Goal: Find specific page/section: Find specific page/section

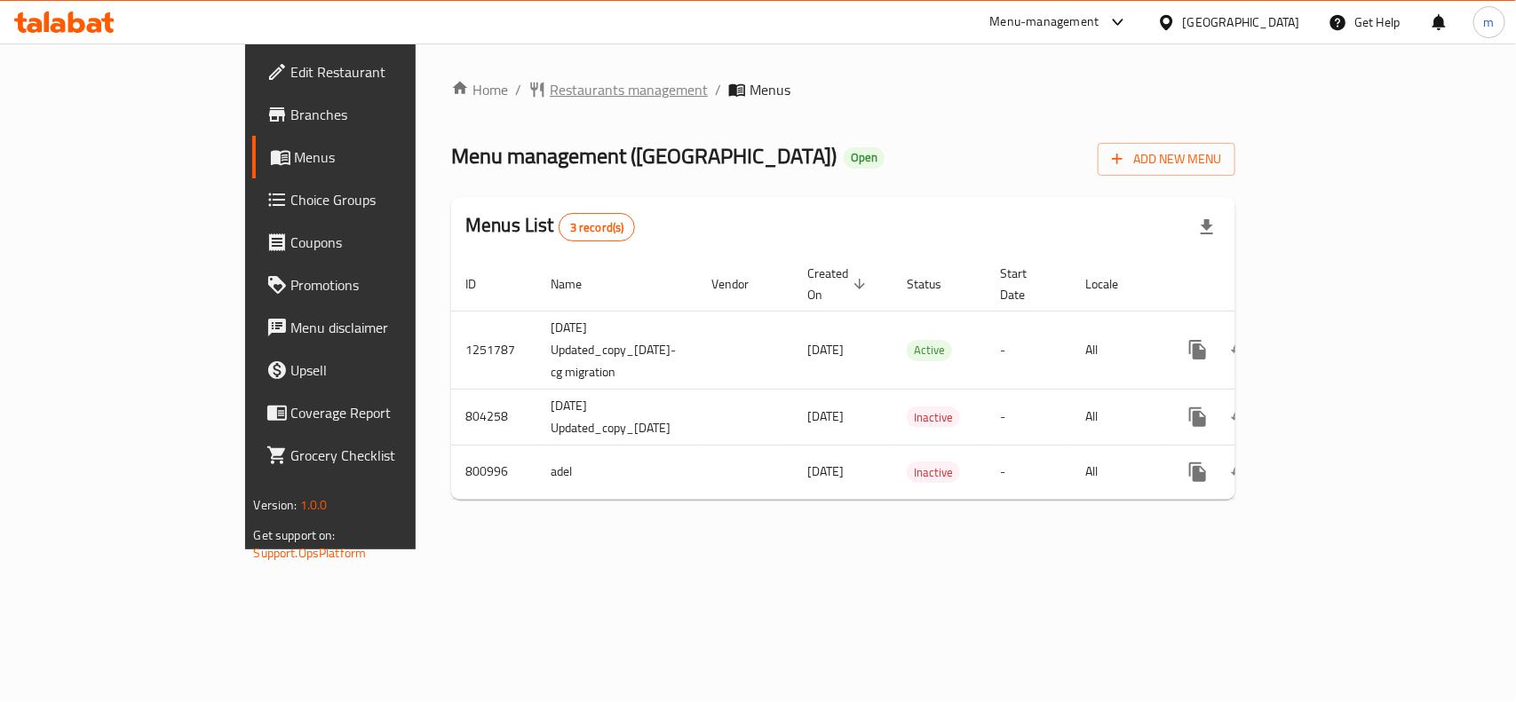
click at [550, 98] on span "Restaurants management" at bounding box center [629, 89] width 158 height 21
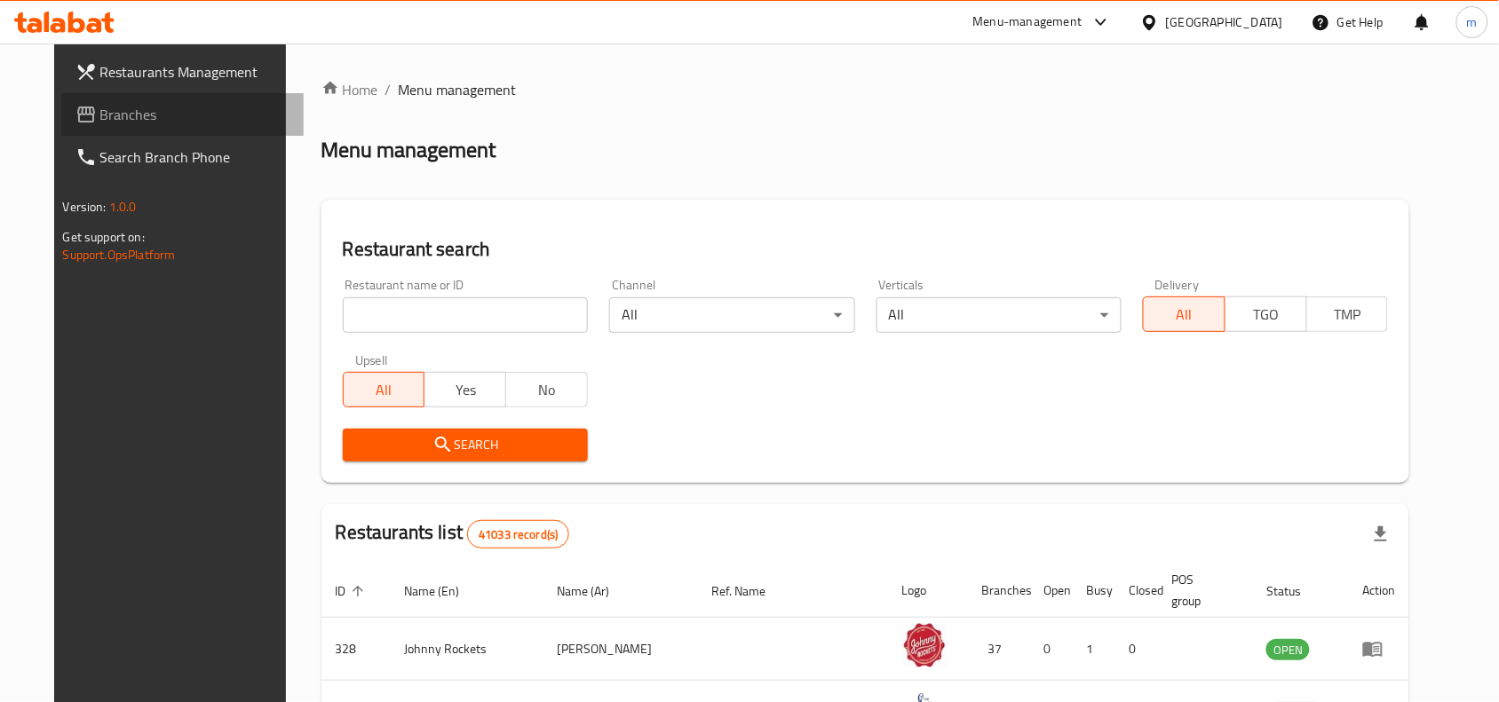
click at [156, 115] on span "Branches" at bounding box center [195, 114] width 190 height 21
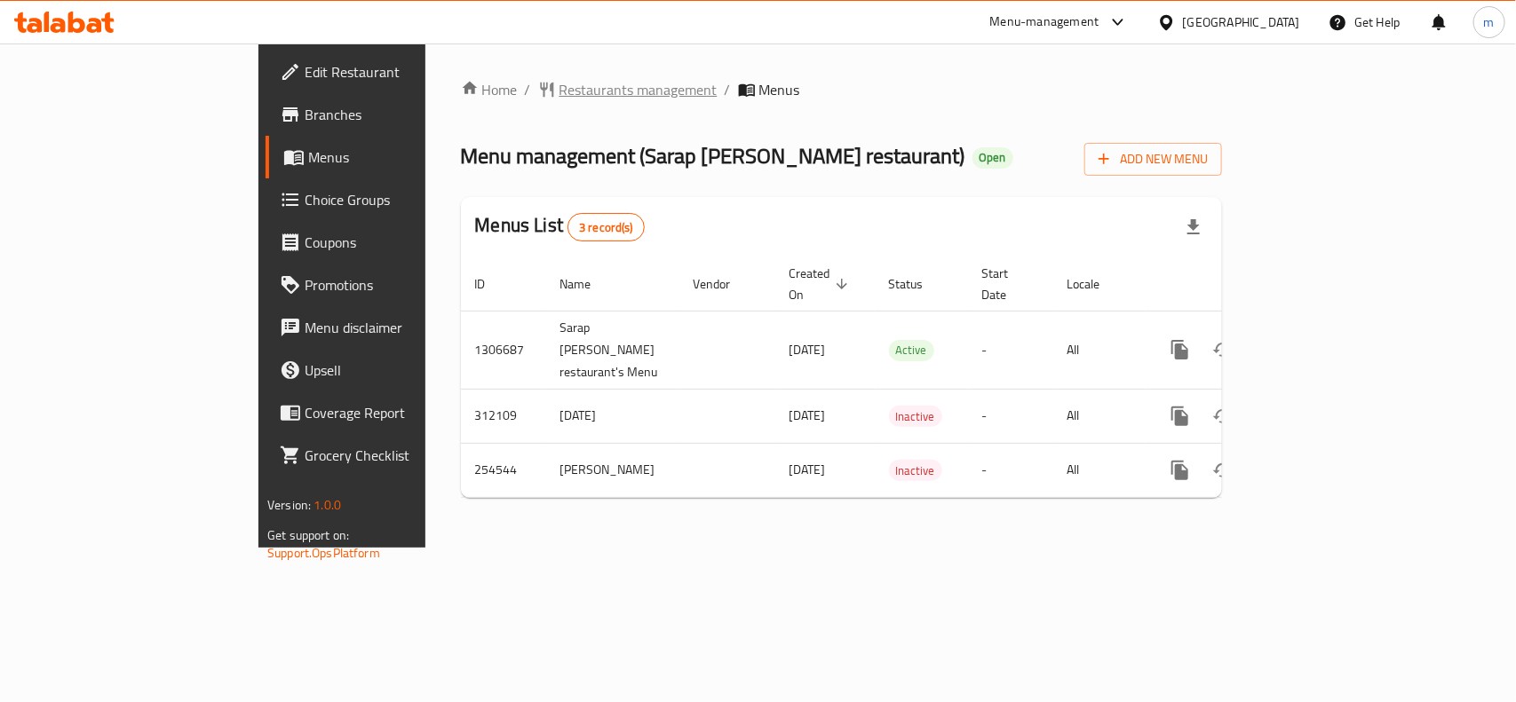
click at [559, 94] on span "Restaurants management" at bounding box center [638, 89] width 158 height 21
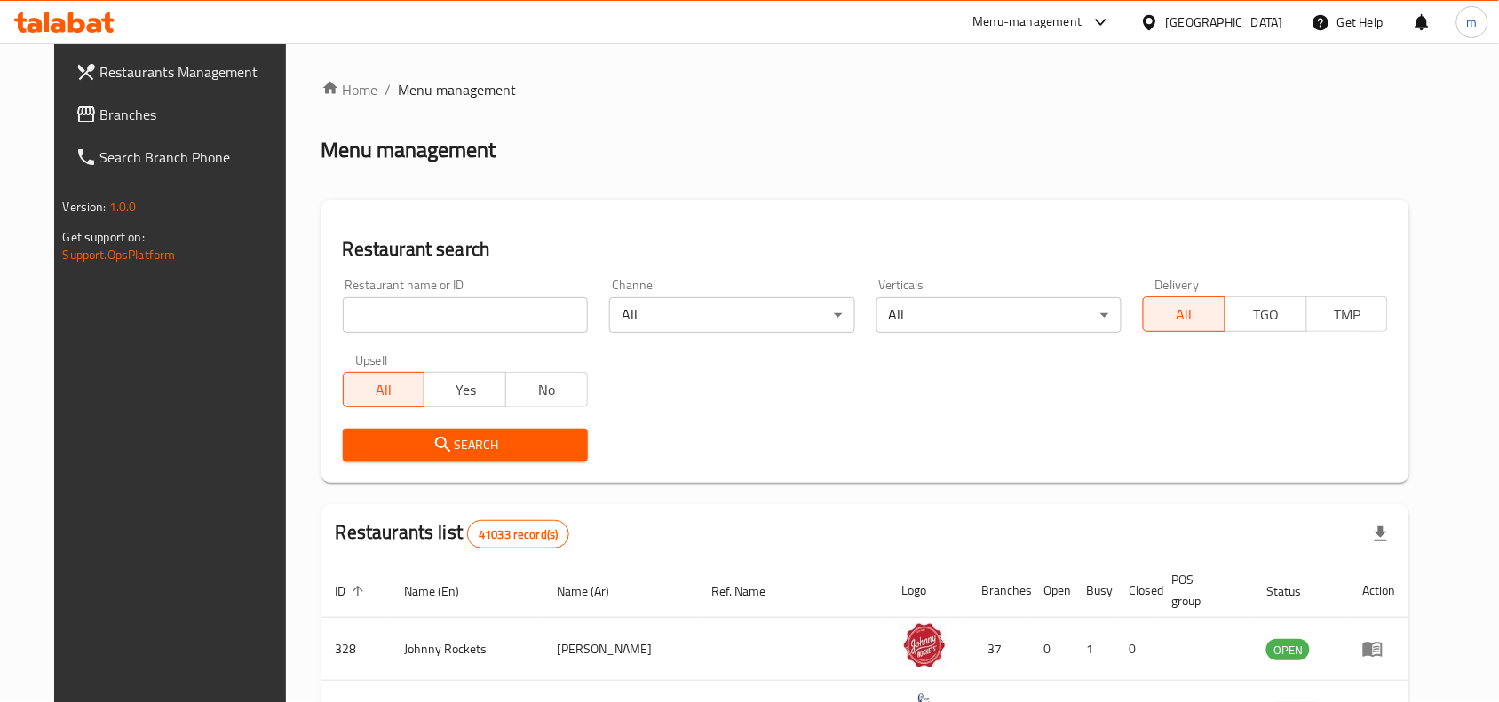
click at [352, 313] on input "search" at bounding box center [465, 315] width 245 height 36
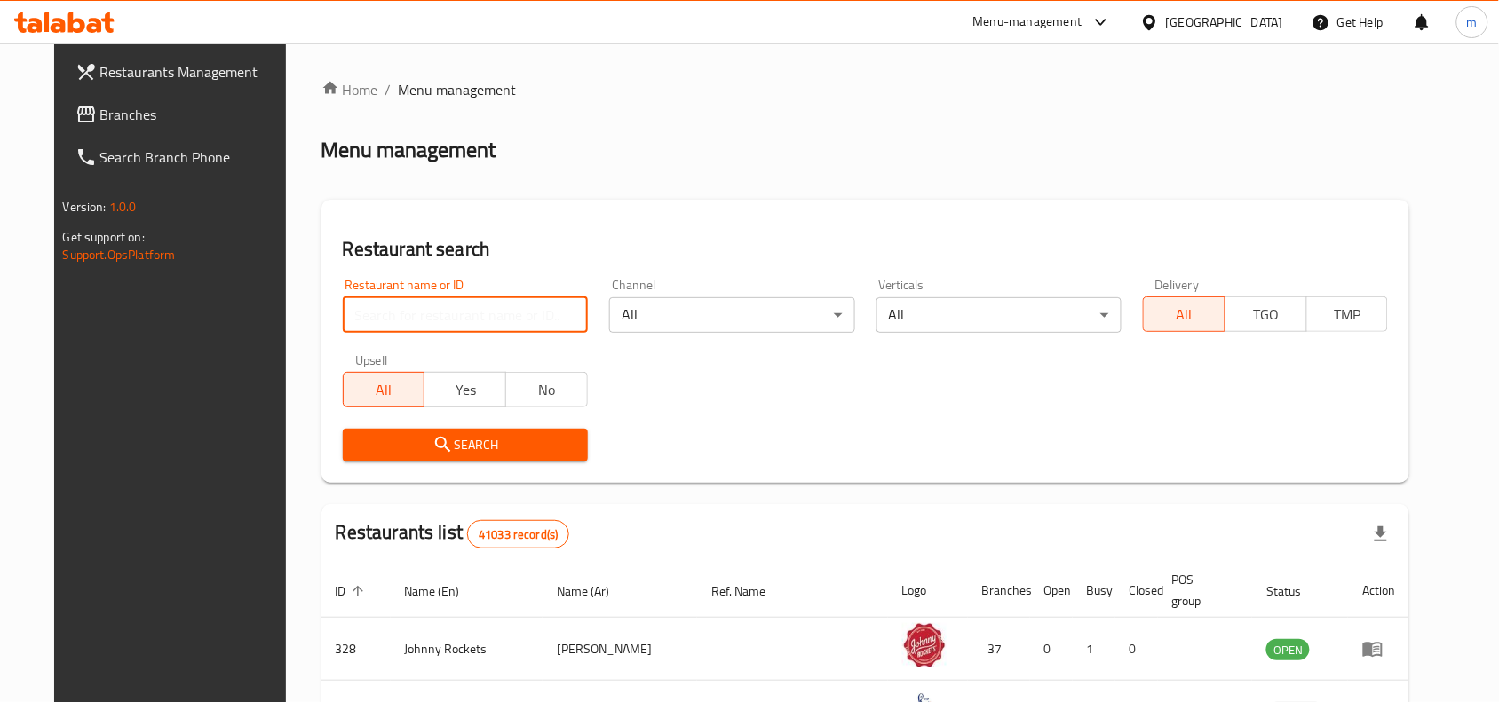
paste input "627400"
type input "627400"
click button "Search" at bounding box center [465, 445] width 245 height 33
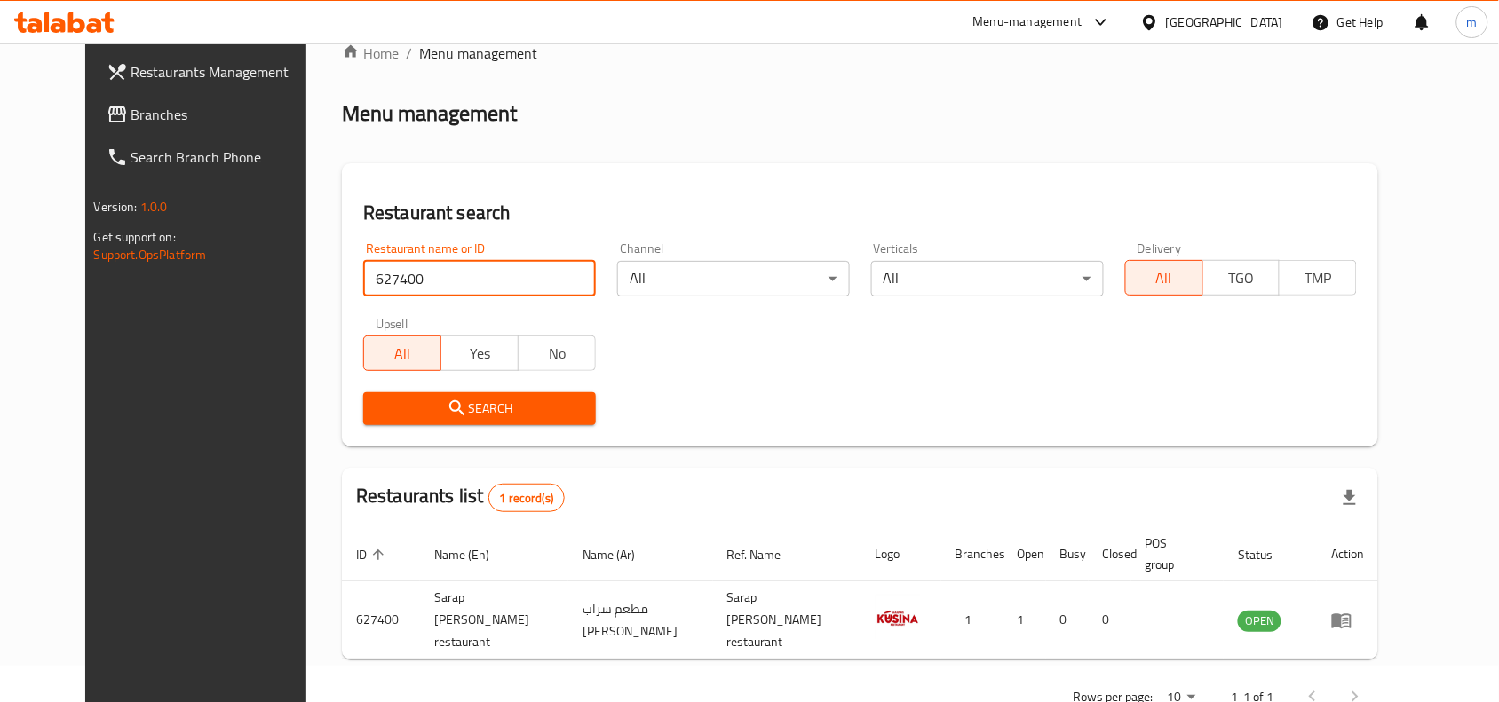
scroll to position [55, 0]
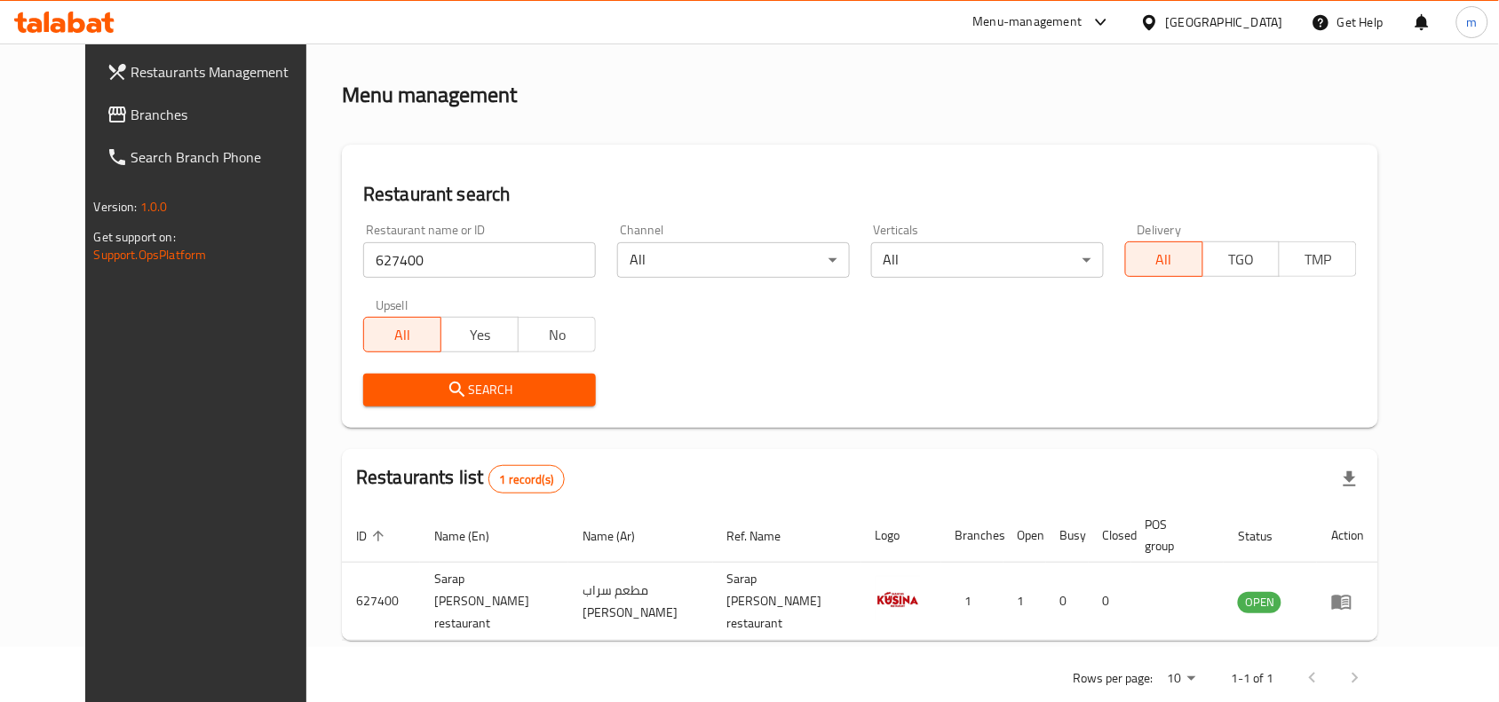
drag, startPoint x: 49, startPoint y: 114, endPoint x: 15, endPoint y: 130, distance: 37.3
click at [131, 114] on span "Branches" at bounding box center [226, 114] width 190 height 21
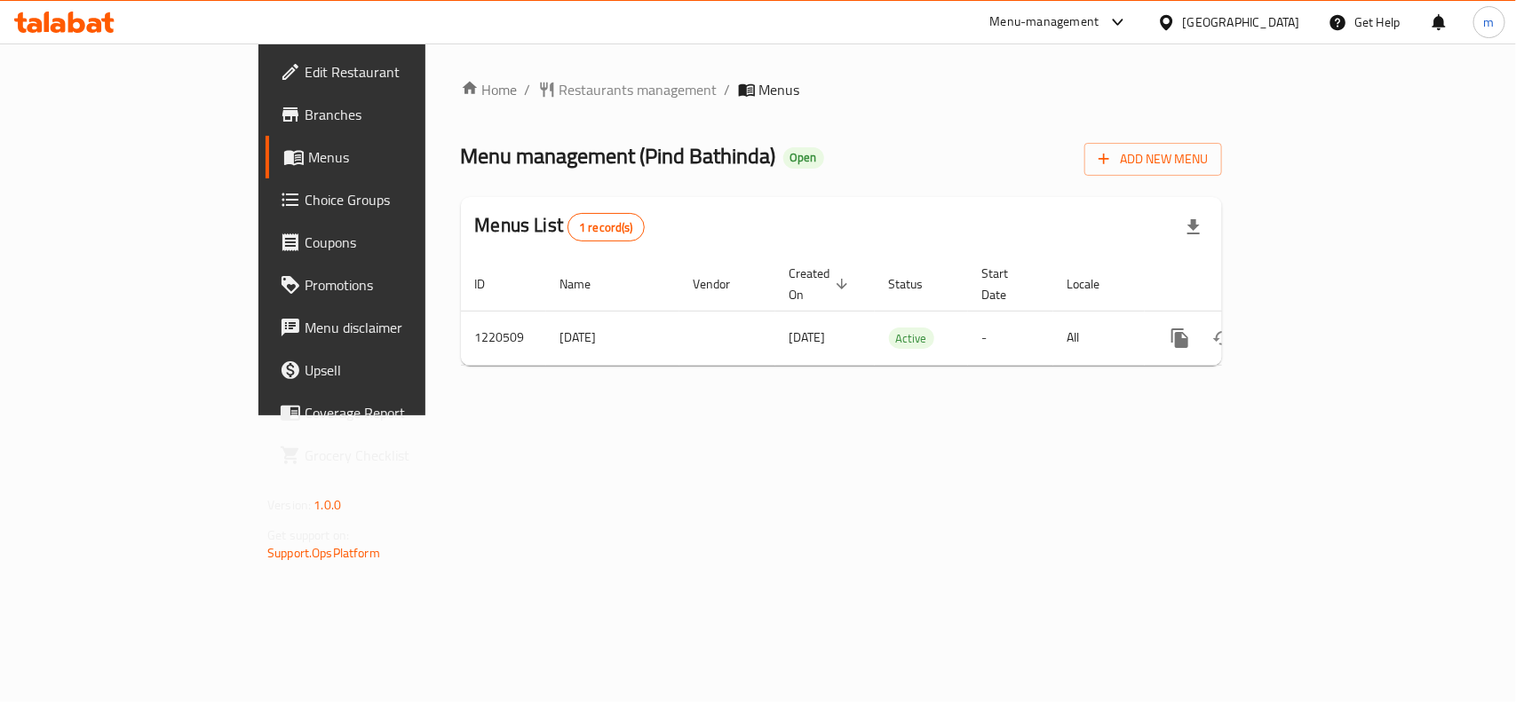
click at [533, 69] on div "Home / Restaurants management / Menus Menu management ( Pind Bathinda ) Open Ad…" at bounding box center [841, 230] width 832 height 372
click at [559, 83] on span "Restaurants management" at bounding box center [638, 89] width 158 height 21
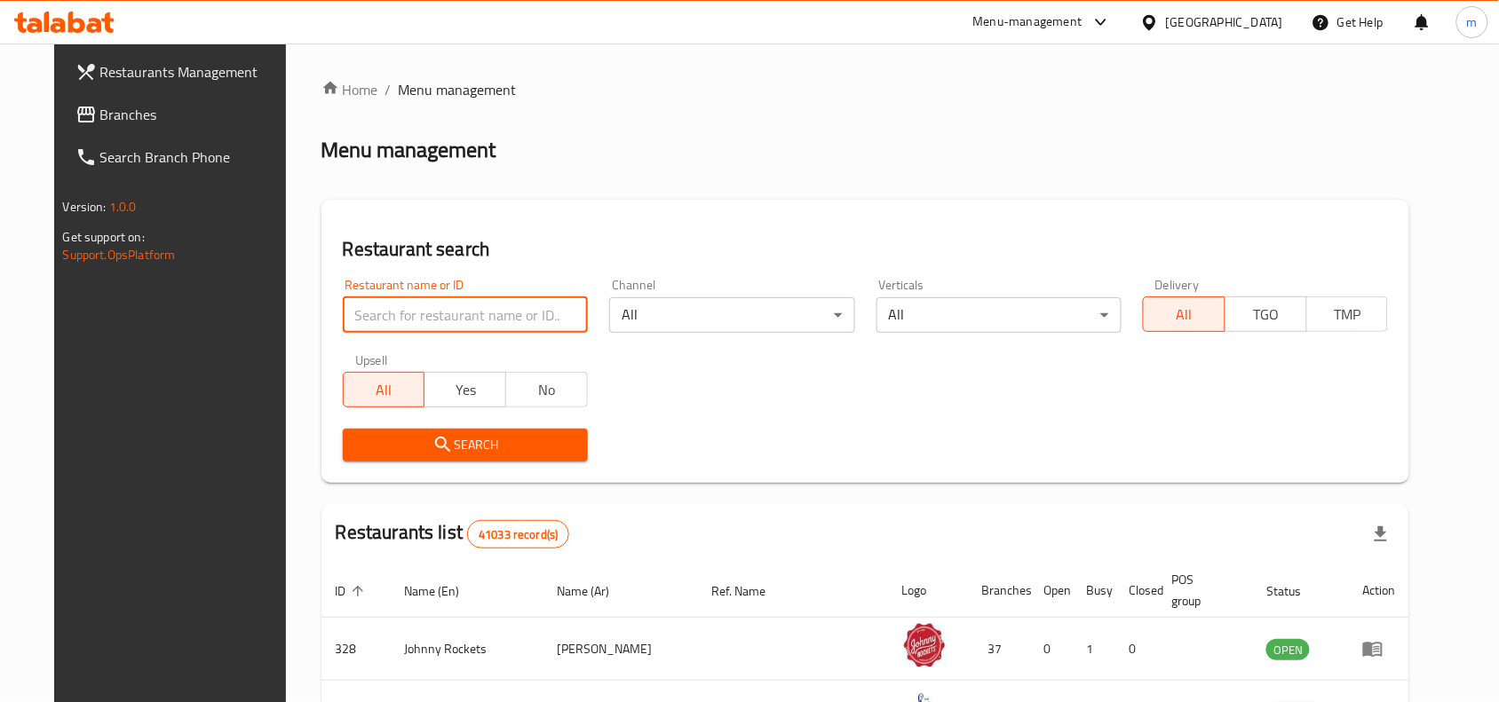
click at [362, 308] on input "search" at bounding box center [465, 315] width 245 height 36
paste input "673409"
type input "673409"
click button "Search" at bounding box center [465, 445] width 245 height 33
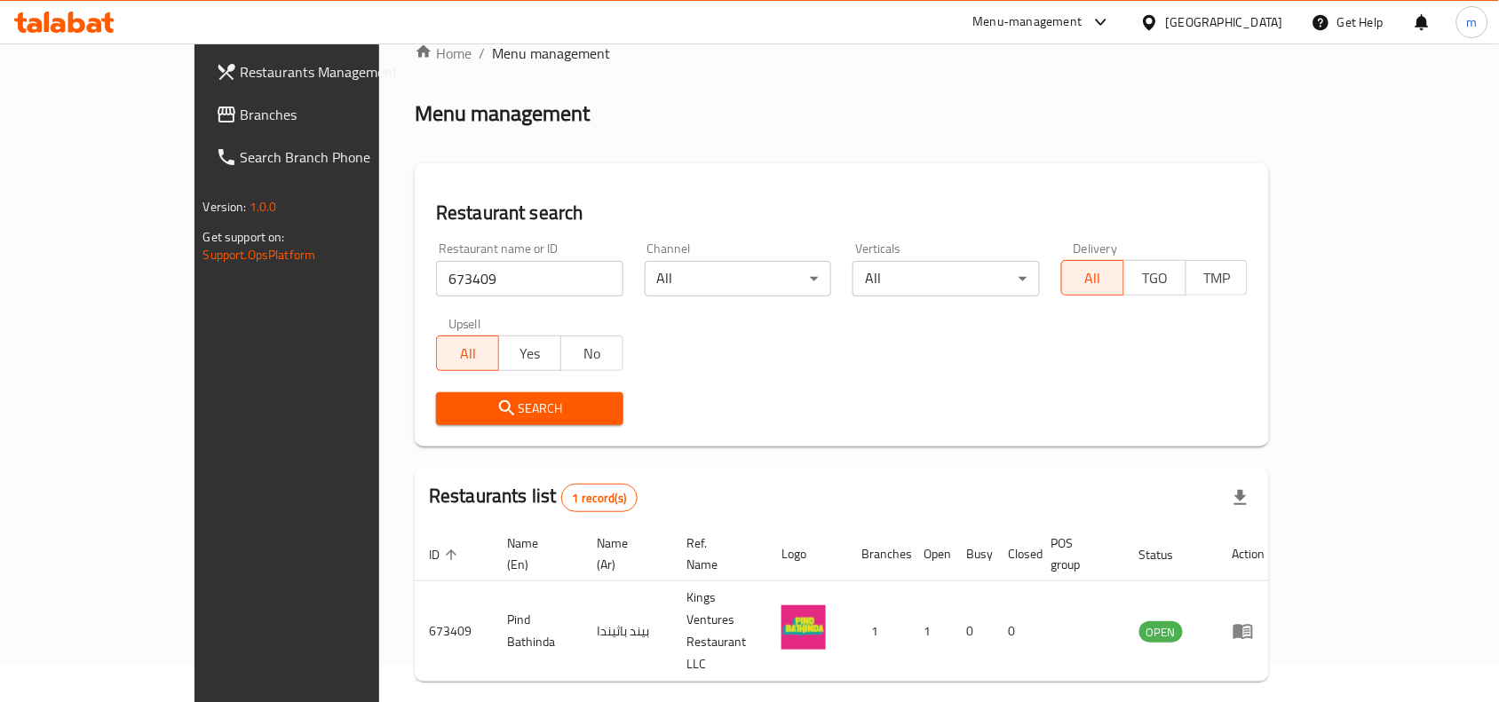
scroll to position [55, 0]
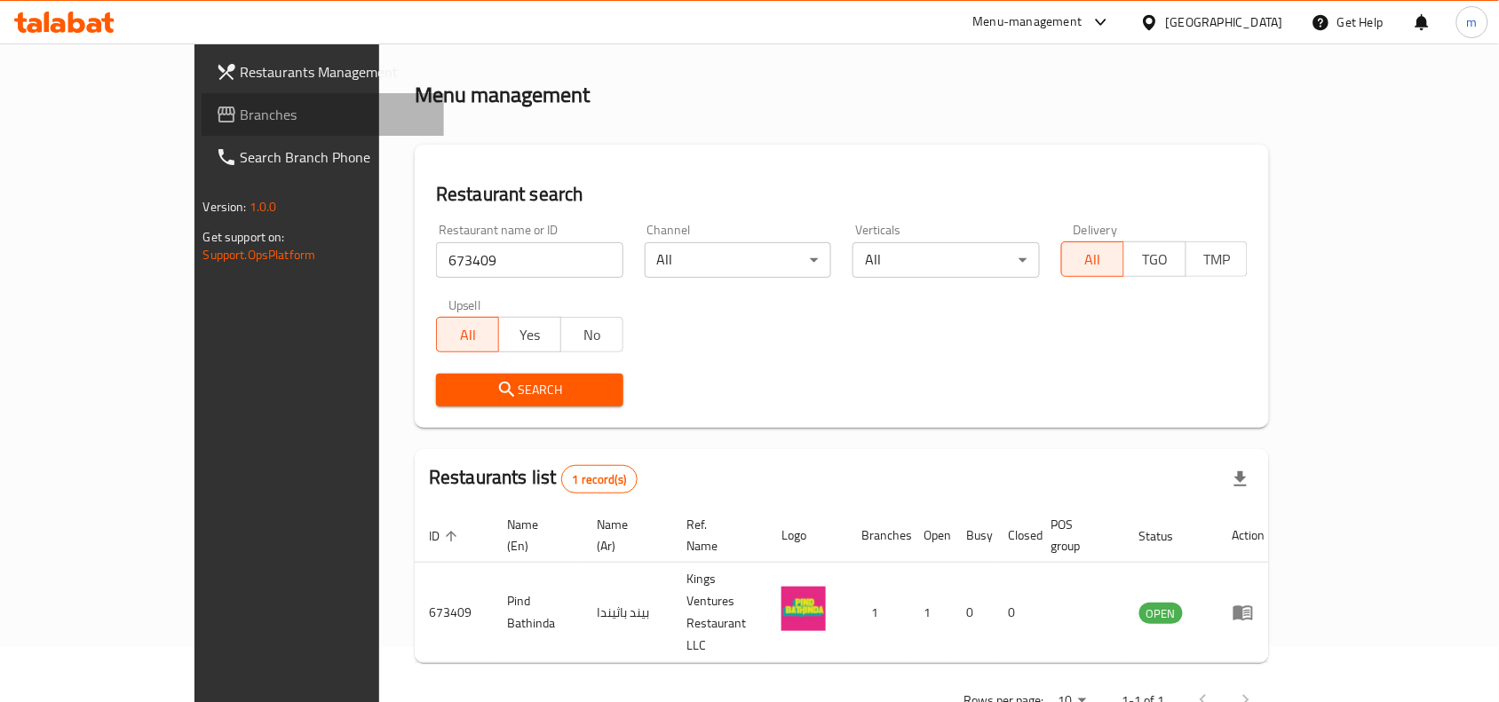
click at [202, 100] on link "Branches" at bounding box center [323, 114] width 243 height 43
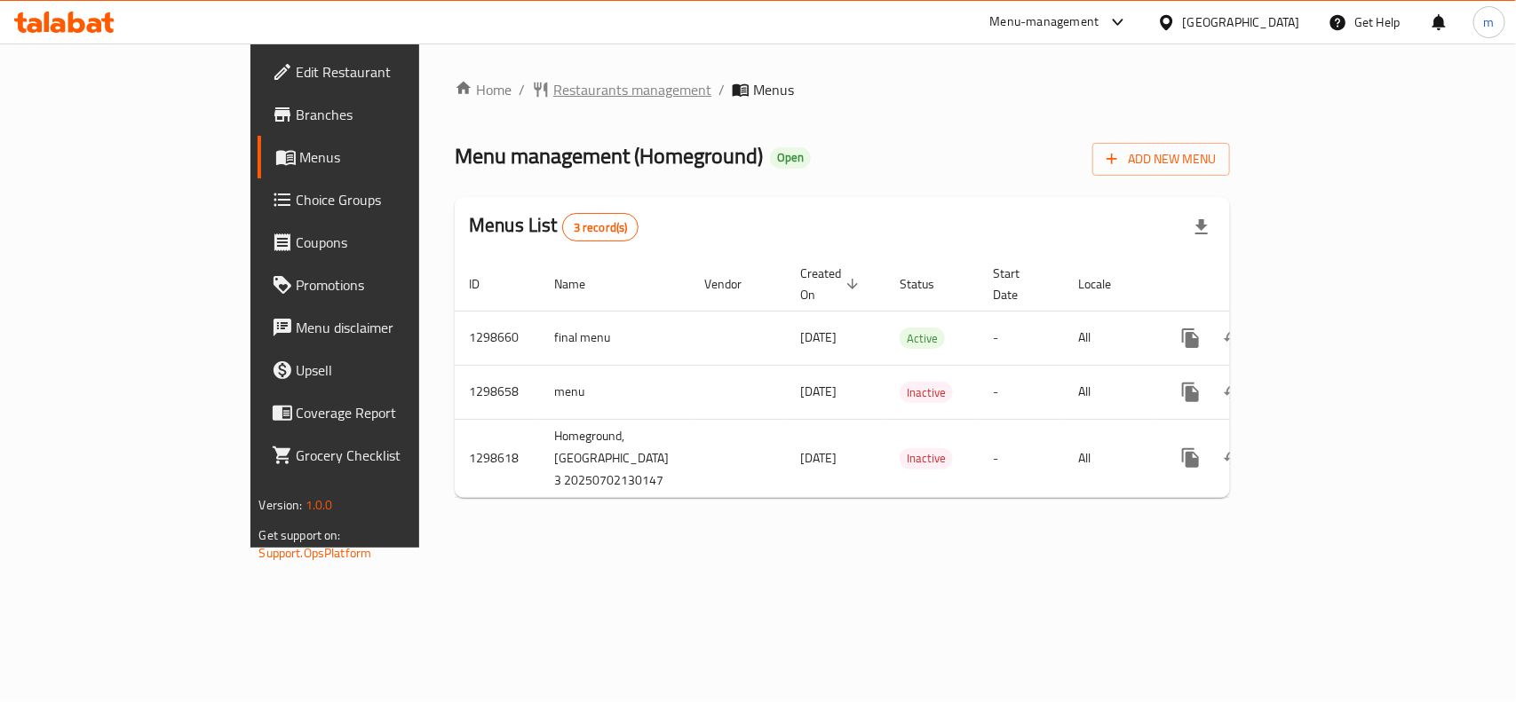
click at [553, 95] on span "Restaurants management" at bounding box center [632, 89] width 158 height 21
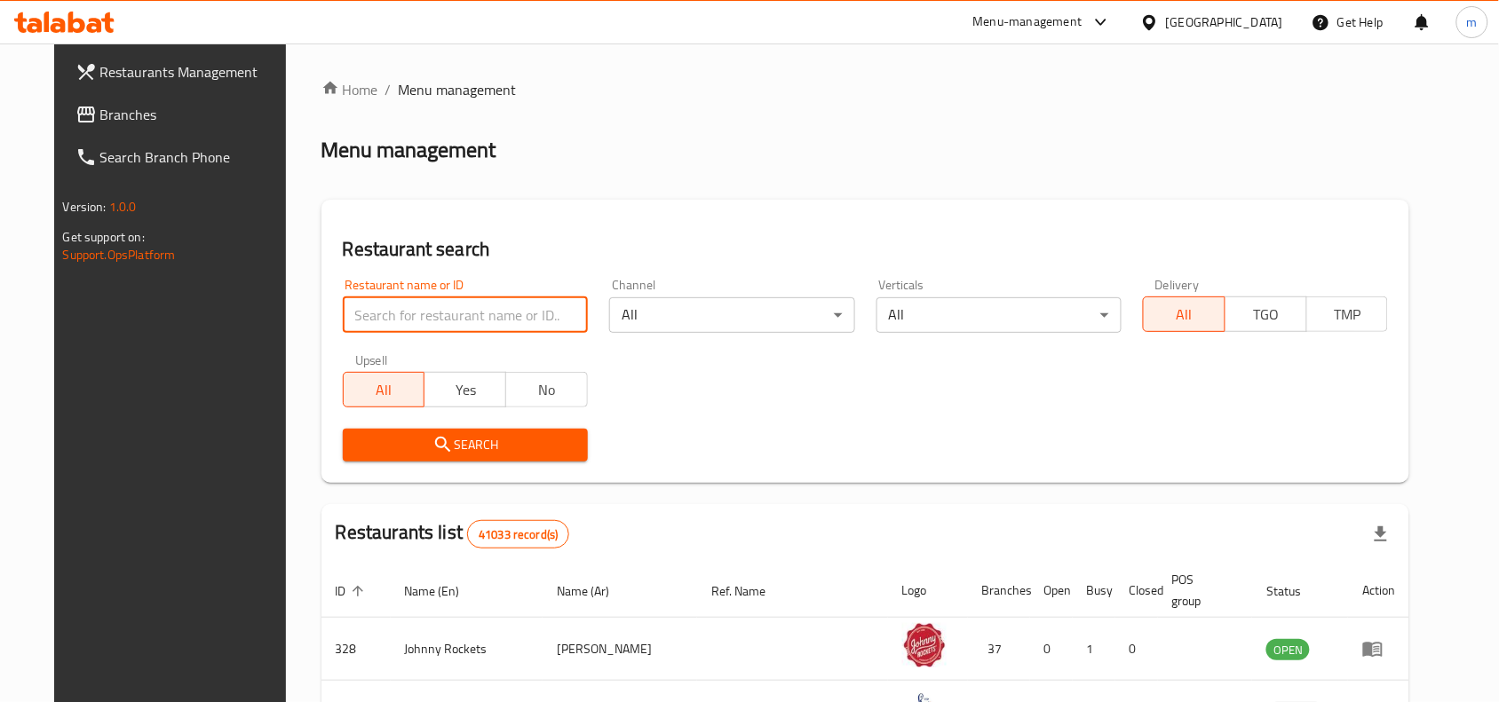
click at [370, 315] on input "search" at bounding box center [465, 315] width 245 height 36
paste input "701024"
type input "701024"
click button "Search" at bounding box center [465, 445] width 245 height 33
